Goal: Check status: Check status

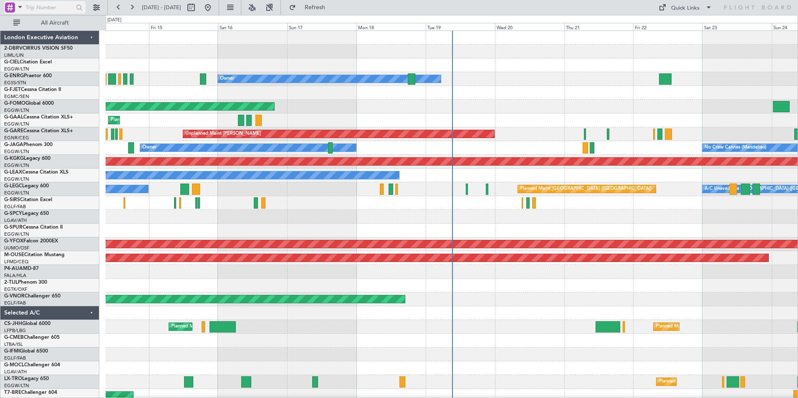
click at [25, 6] on div at bounding box center [44, 7] width 81 height 13
click at [19, 7] on span at bounding box center [20, 7] width 10 height 10
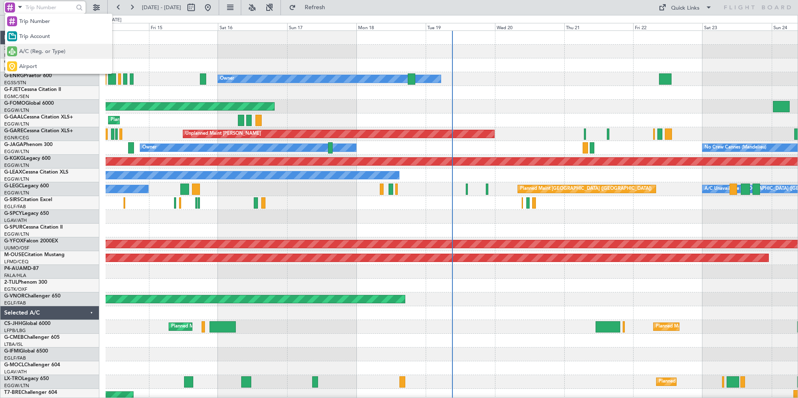
click at [22, 49] on span "A/C (Reg. or Type)" at bounding box center [42, 52] width 46 height 8
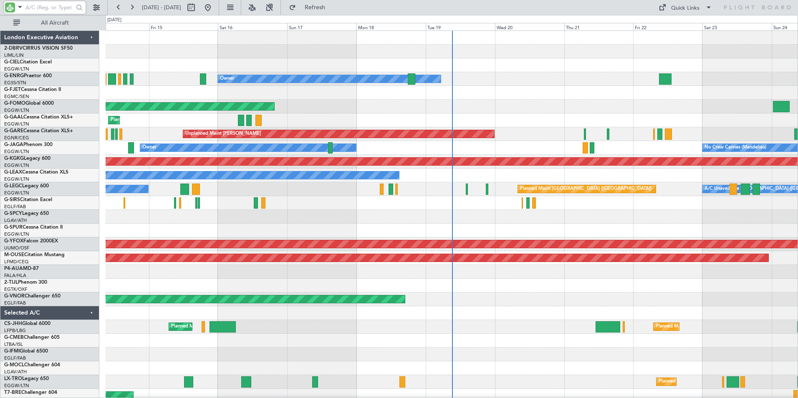
click at [35, 8] on input "text" at bounding box center [49, 7] width 48 height 13
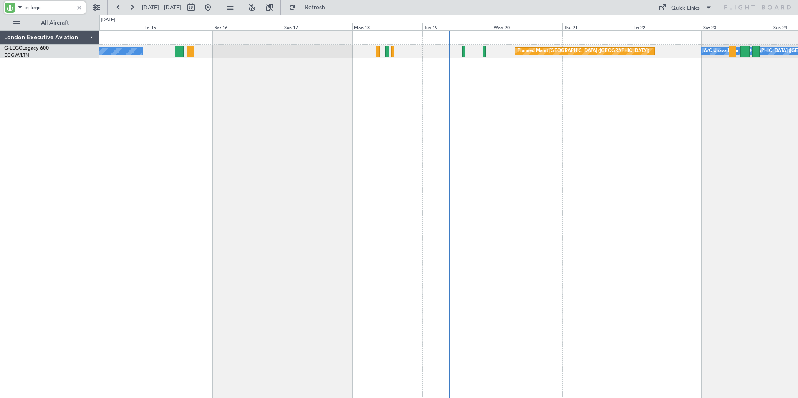
type input "g-legc"
click at [118, 4] on button at bounding box center [118, 7] width 13 height 13
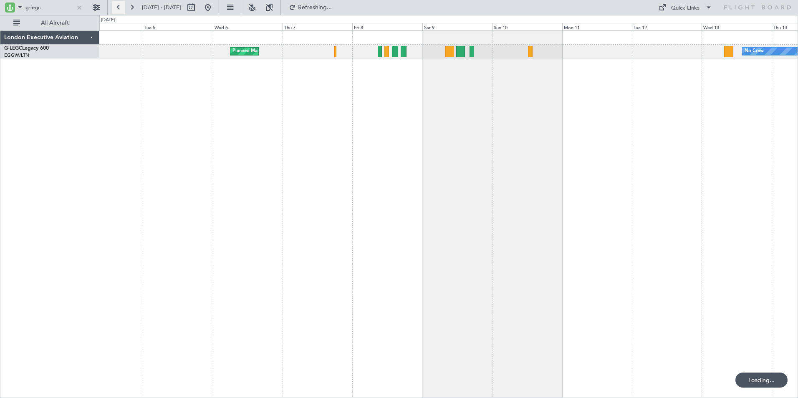
click at [118, 4] on button at bounding box center [118, 7] width 13 height 13
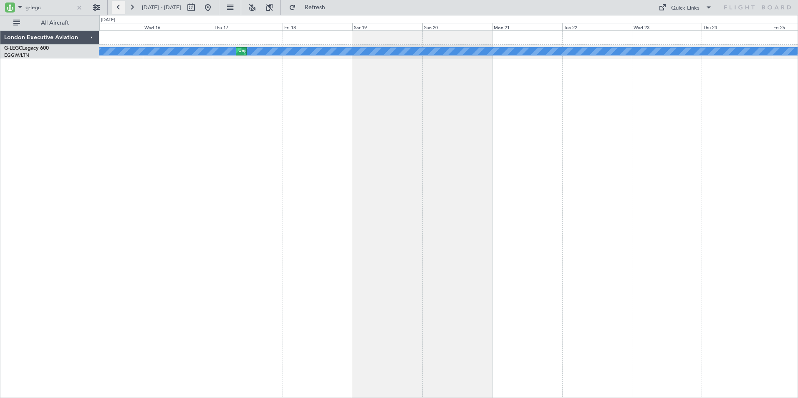
click at [116, 7] on button at bounding box center [118, 7] width 13 height 13
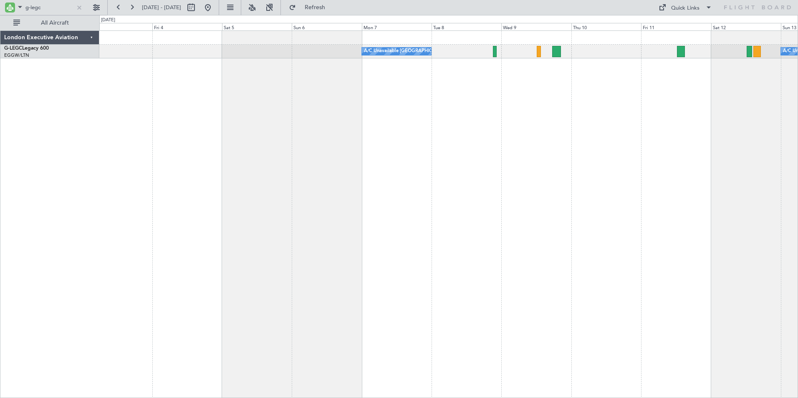
click at [371, 96] on div "A/C Unavailable [GEOGRAPHIC_DATA] ([GEOGRAPHIC_DATA]) A/C Unavailable [GEOGRAPH…" at bounding box center [448, 214] width 699 height 368
